Goal: Navigation & Orientation: Find specific page/section

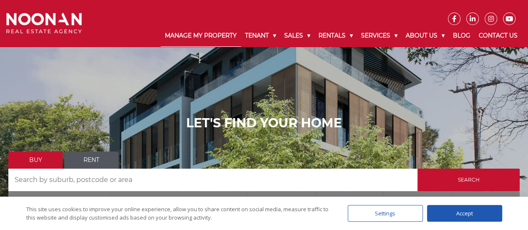
click at [207, 35] on link "Manage My Property" at bounding box center [201, 36] width 80 height 22
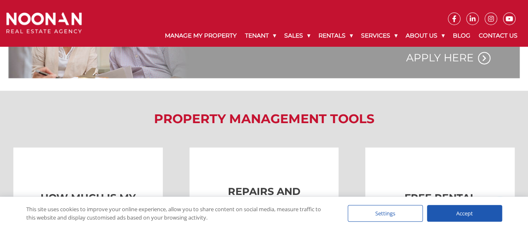
scroll to position [668, 0]
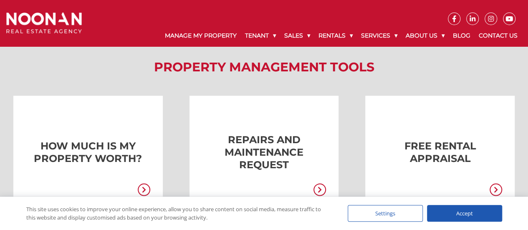
click at [457, 213] on div "Accept" at bounding box center [464, 213] width 75 height 17
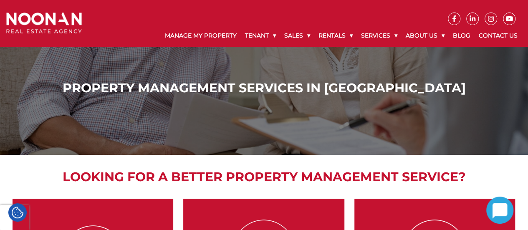
scroll to position [0, 0]
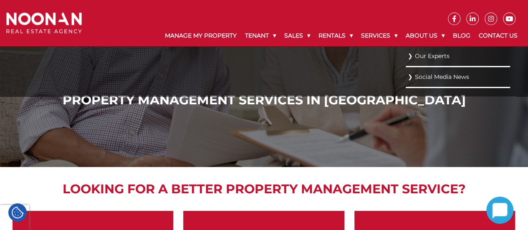
click at [435, 56] on link "Our Experts" at bounding box center [458, 55] width 100 height 11
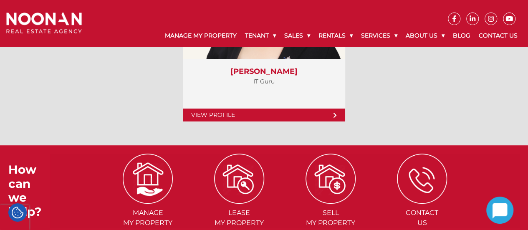
scroll to position [3339, 0]
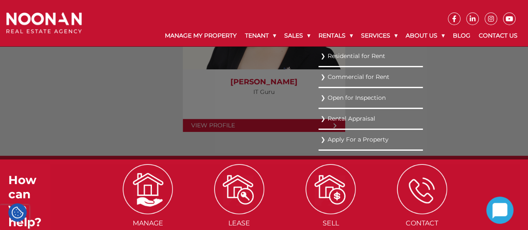
click at [350, 51] on link "Residential for Rent" at bounding box center [371, 55] width 100 height 11
